Goal: Information Seeking & Learning: Learn about a topic

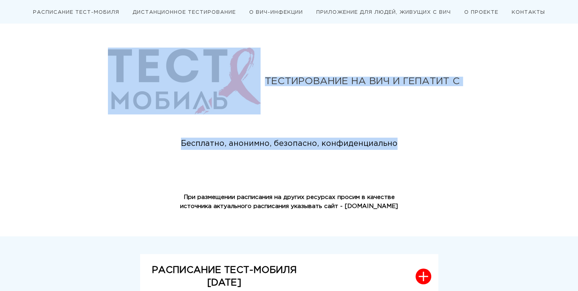
drag, startPoint x: 267, startPoint y: 82, endPoint x: 396, endPoint y: 145, distance: 143.7
click at [396, 145] on div "ТЕСТИРОВАНИЕ НА ВИЧ И ГЕПАТИТ С Бесплатно, анонимно, безопасно, конфиденциально" at bounding box center [289, 82] width 578 height 165
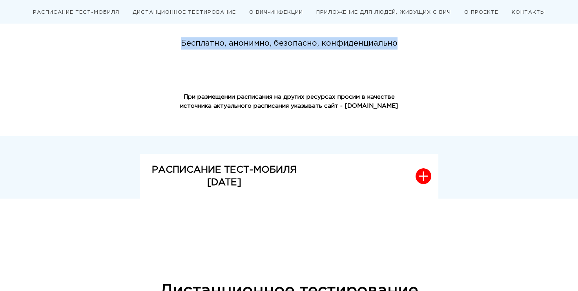
scroll to position [101, 0]
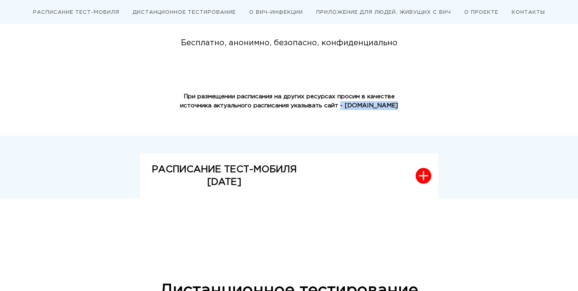
drag, startPoint x: 391, startPoint y: 107, endPoint x: 346, endPoint y: 107, distance: 44.8
click at [346, 107] on div "При размещении расписания на других ресурсах просим в качестве источника актуал…" at bounding box center [289, 100] width 220 height 24
drag, startPoint x: 332, startPoint y: 106, endPoint x: 390, endPoint y: 105, distance: 57.7
click at [390, 105] on div "При размещении расписания на других ресурсах просим в качестве источника актуал…" at bounding box center [289, 100] width 220 height 24
copy strong "сайт - [DOMAIN_NAME]"
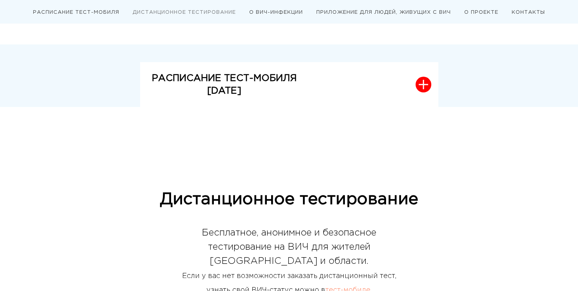
scroll to position [197, 0]
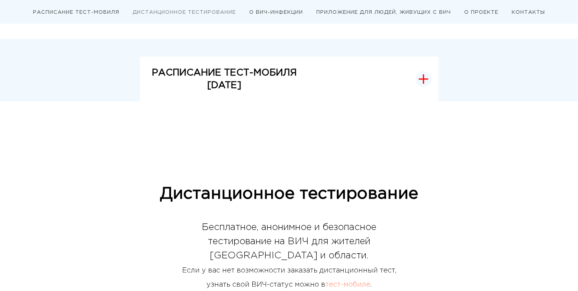
click at [248, 77] on p "РАСПИСАНИЕ ТЕСТ-МОБИЛЯ" at bounding box center [224, 72] width 145 height 13
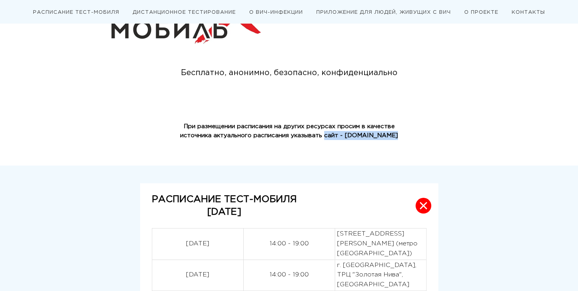
scroll to position [0, 0]
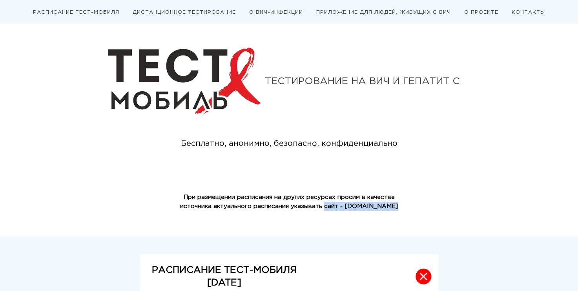
click at [220, 13] on link "ДИСТАНЦИОННОЕ ТЕСТИРОВАНИЕ" at bounding box center [184, 12] width 103 height 4
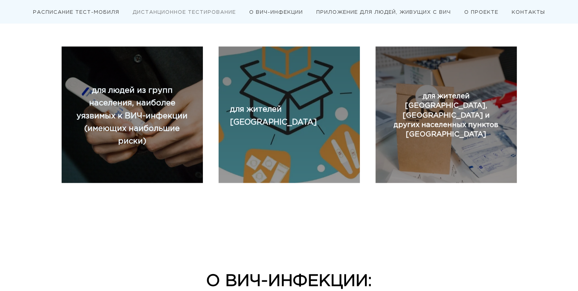
scroll to position [854, 0]
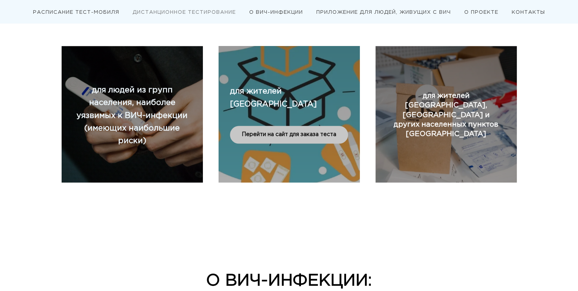
click at [292, 110] on p "для жителей [GEOGRAPHIC_DATA]" at bounding box center [289, 97] width 118 height 26
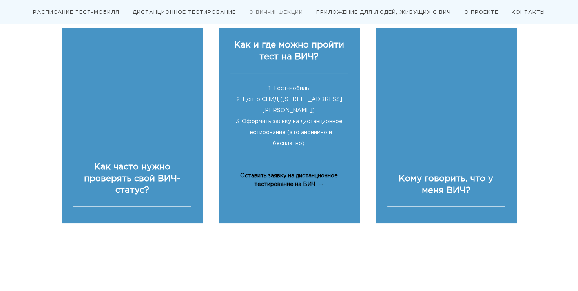
scroll to position [1837, 0]
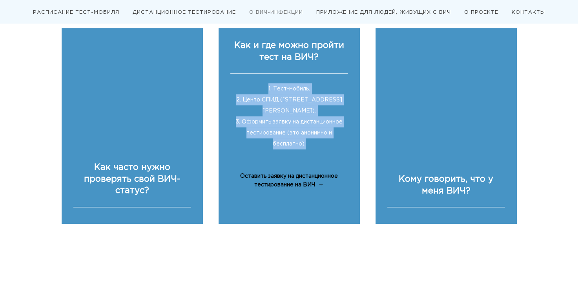
drag, startPoint x: 265, startPoint y: 63, endPoint x: 315, endPoint y: 122, distance: 77.5
click at [315, 122] on div "1. Тест-мобиль. 2. Центр СПИД ([STREET_ADDRESS][PERSON_NAME]). 3. Оформить заяв…" at bounding box center [290, 118] width 118 height 90
copy div "1. Тест-мобиль. 2. Центр СПИД ([STREET_ADDRESS][PERSON_NAME]). 3. Оформить заяв…"
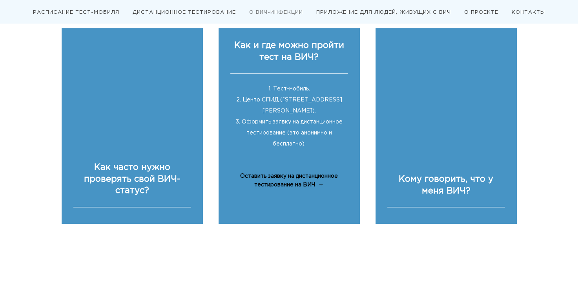
click at [303, 172] on div "Оставить заявку на дистанционное тестирование на ВИЧ" at bounding box center [290, 180] width 118 height 17
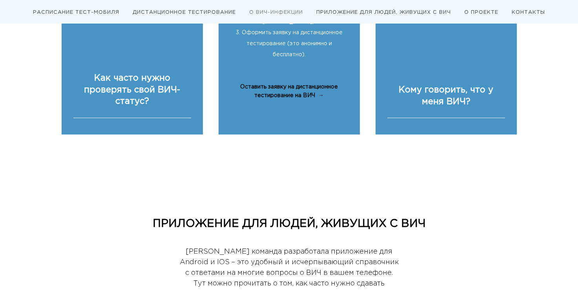
scroll to position [1910, 0]
